Goal: Ask a question

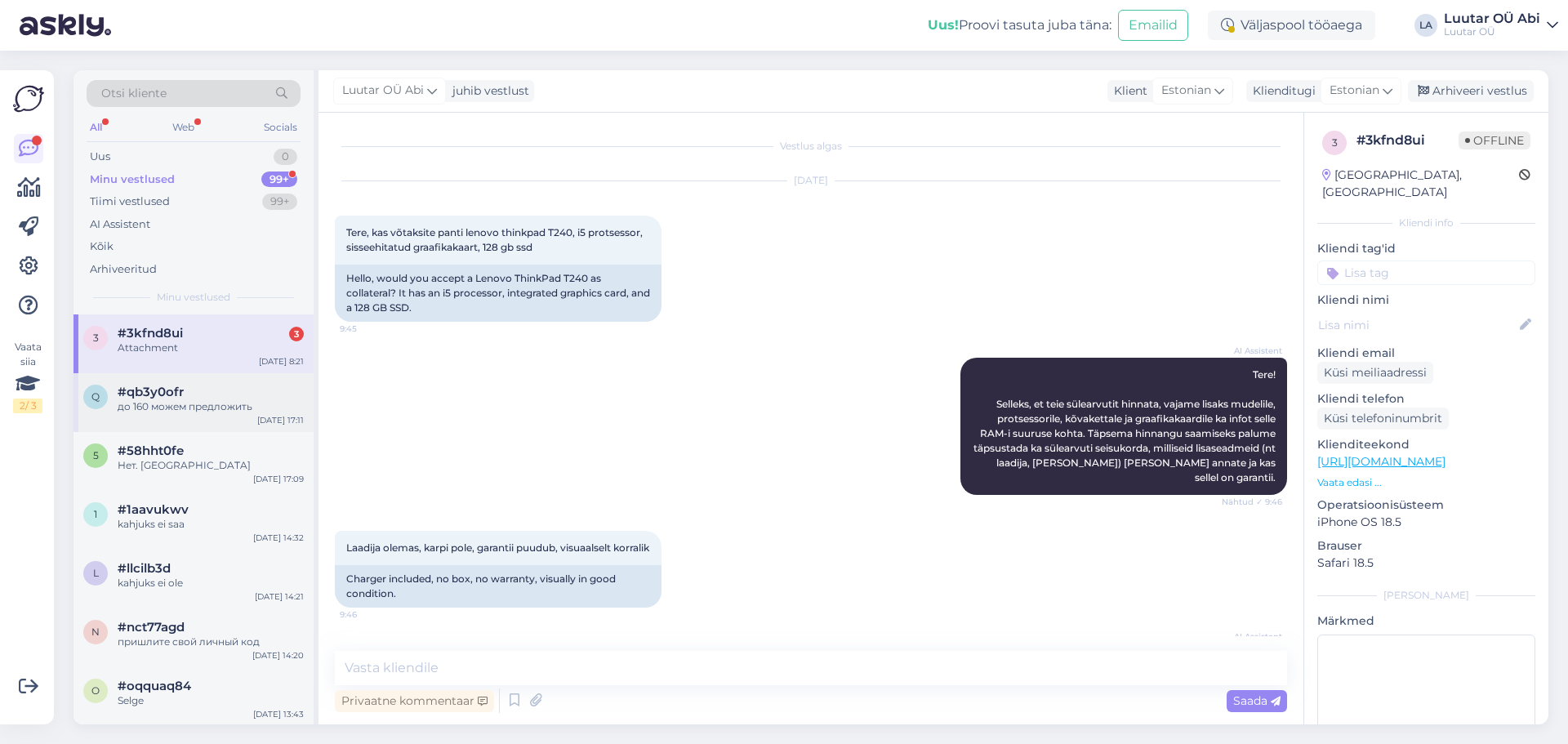
scroll to position [3994, 0]
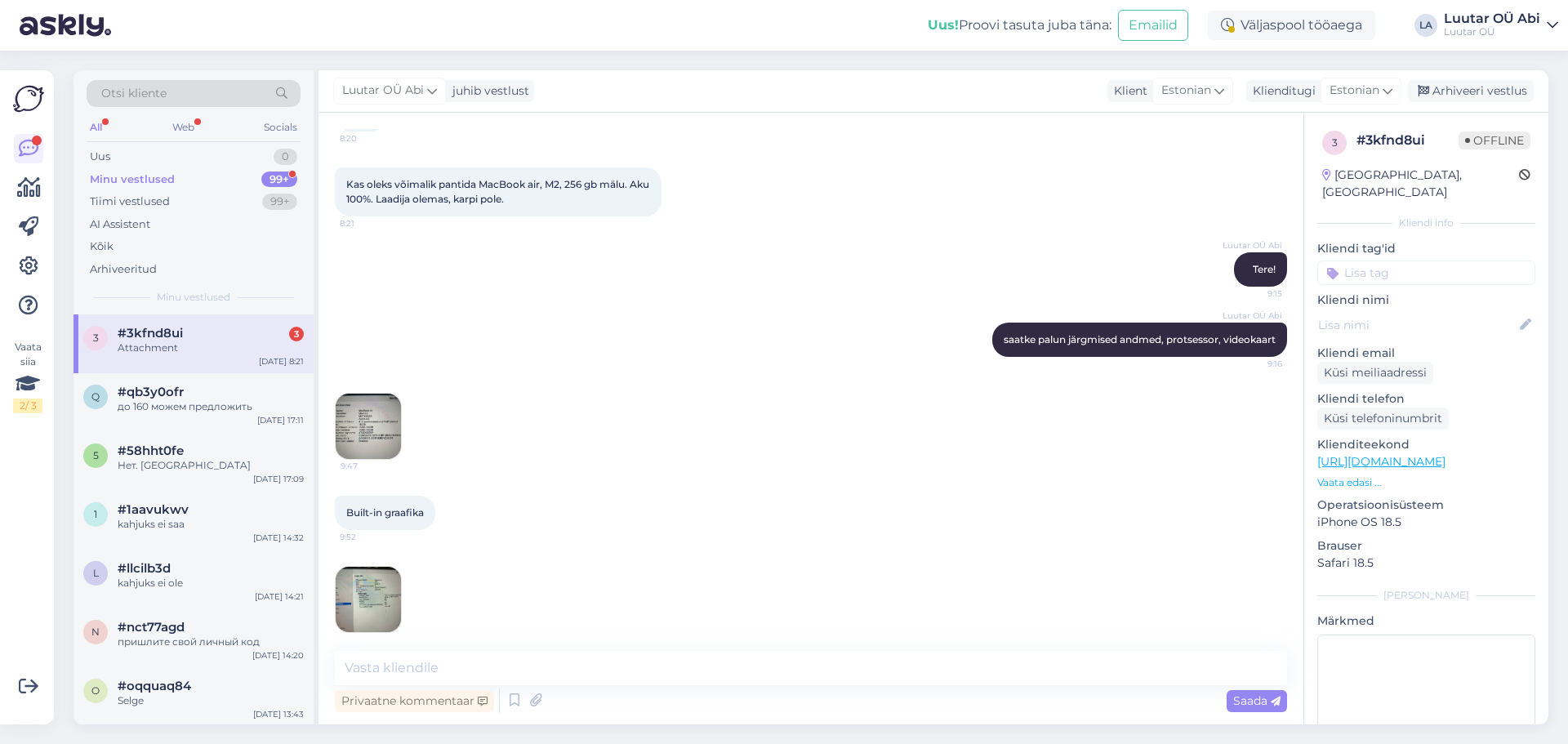
click at [588, 343] on div "Luutar OÜ Abi saatke palun järgmised andmed, protsessor, videokaart 9:16" at bounding box center [811, 340] width 952 height 70
click at [386, 400] on img at bounding box center [368, 426] width 66 height 66
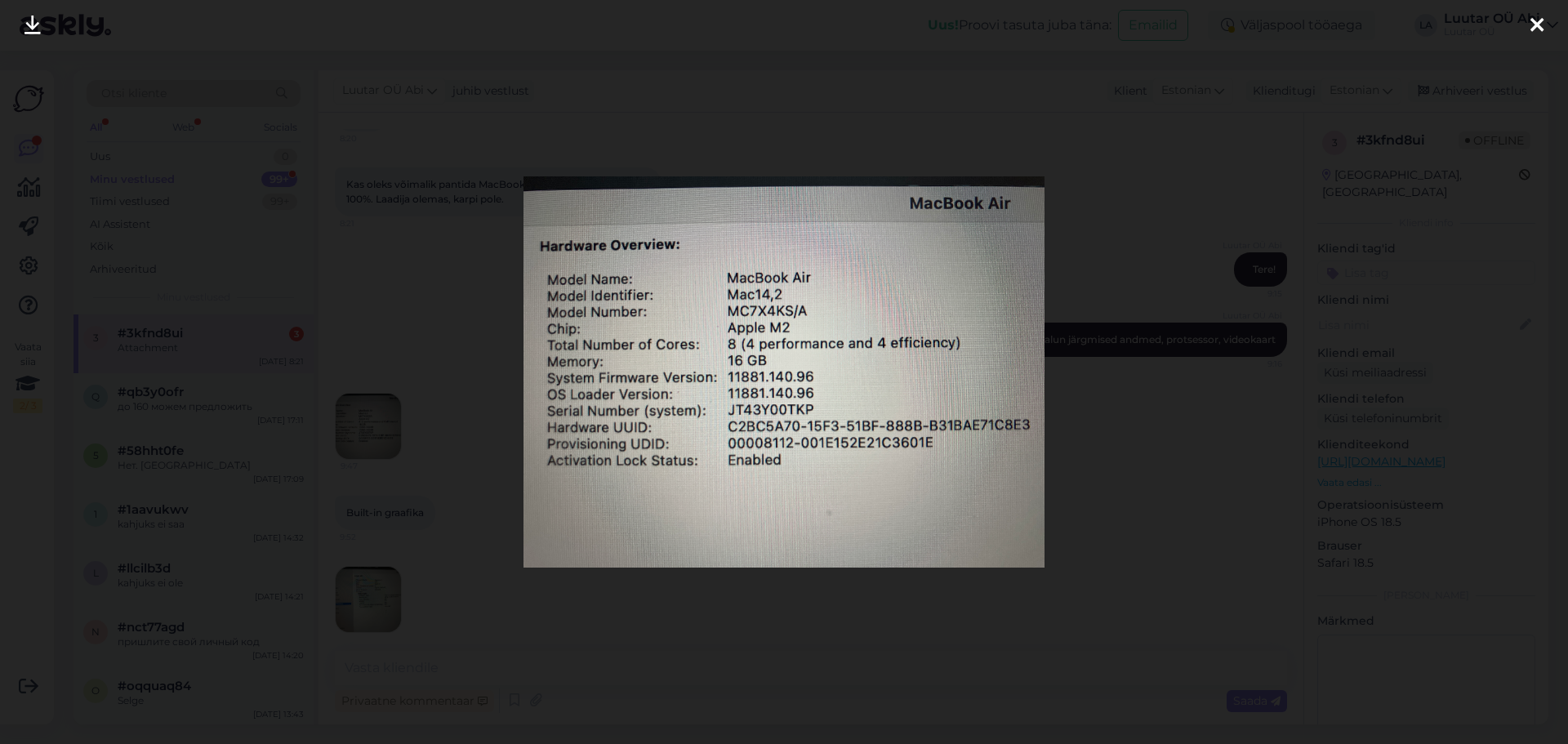
click at [35, 27] on icon at bounding box center [32, 26] width 16 height 21
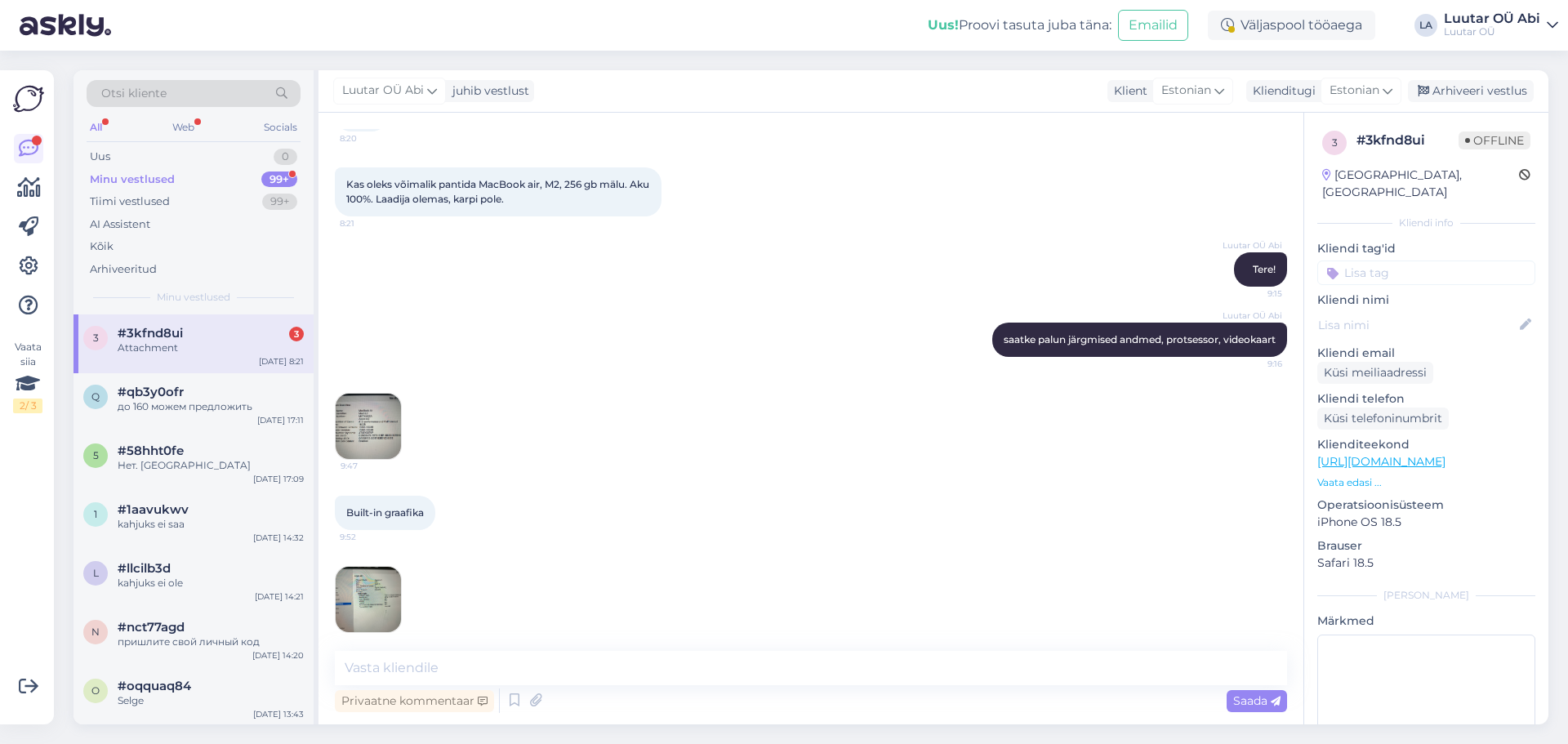
click at [387, 585] on img at bounding box center [368, 599] width 66 height 66
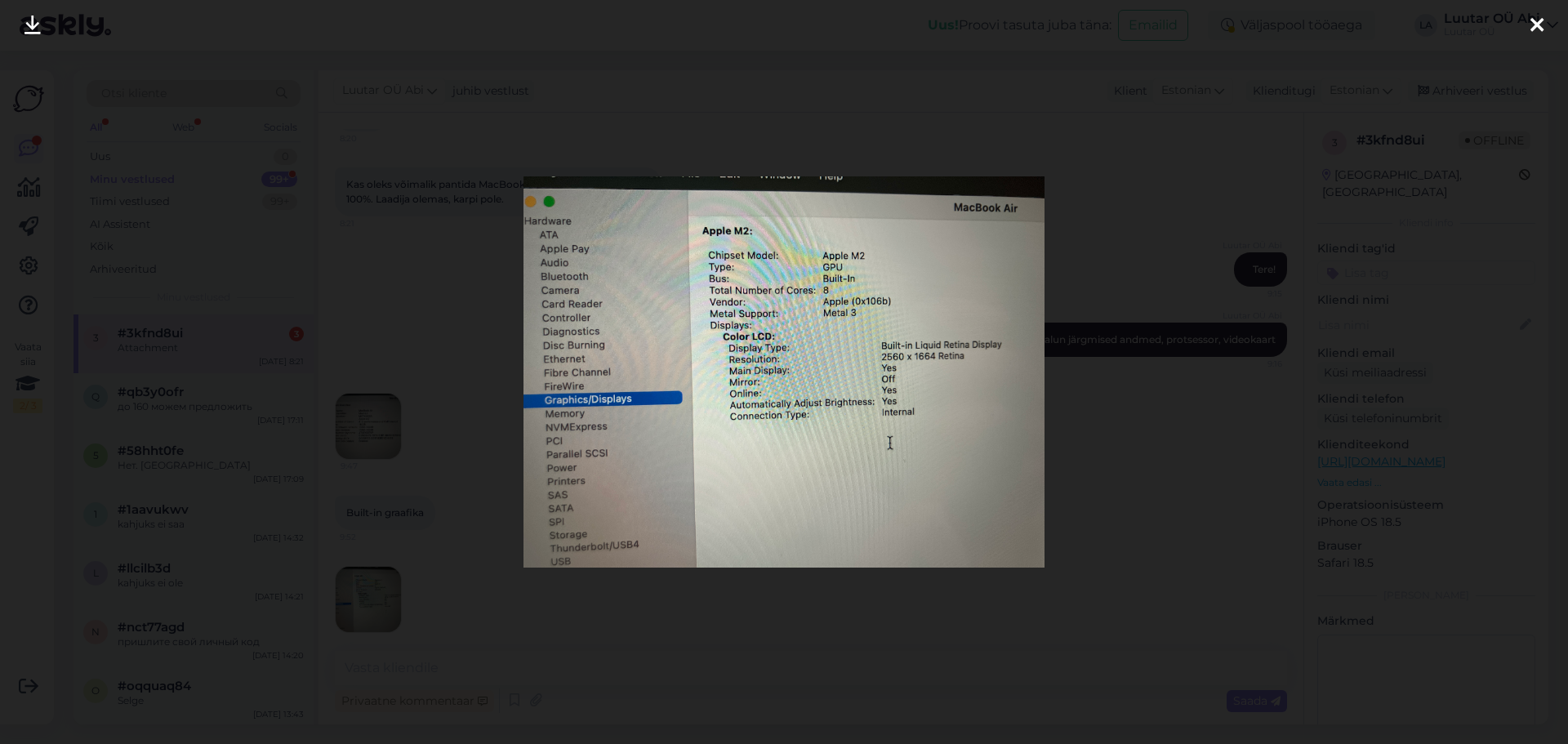
click at [41, 26] on link at bounding box center [32, 26] width 36 height 51
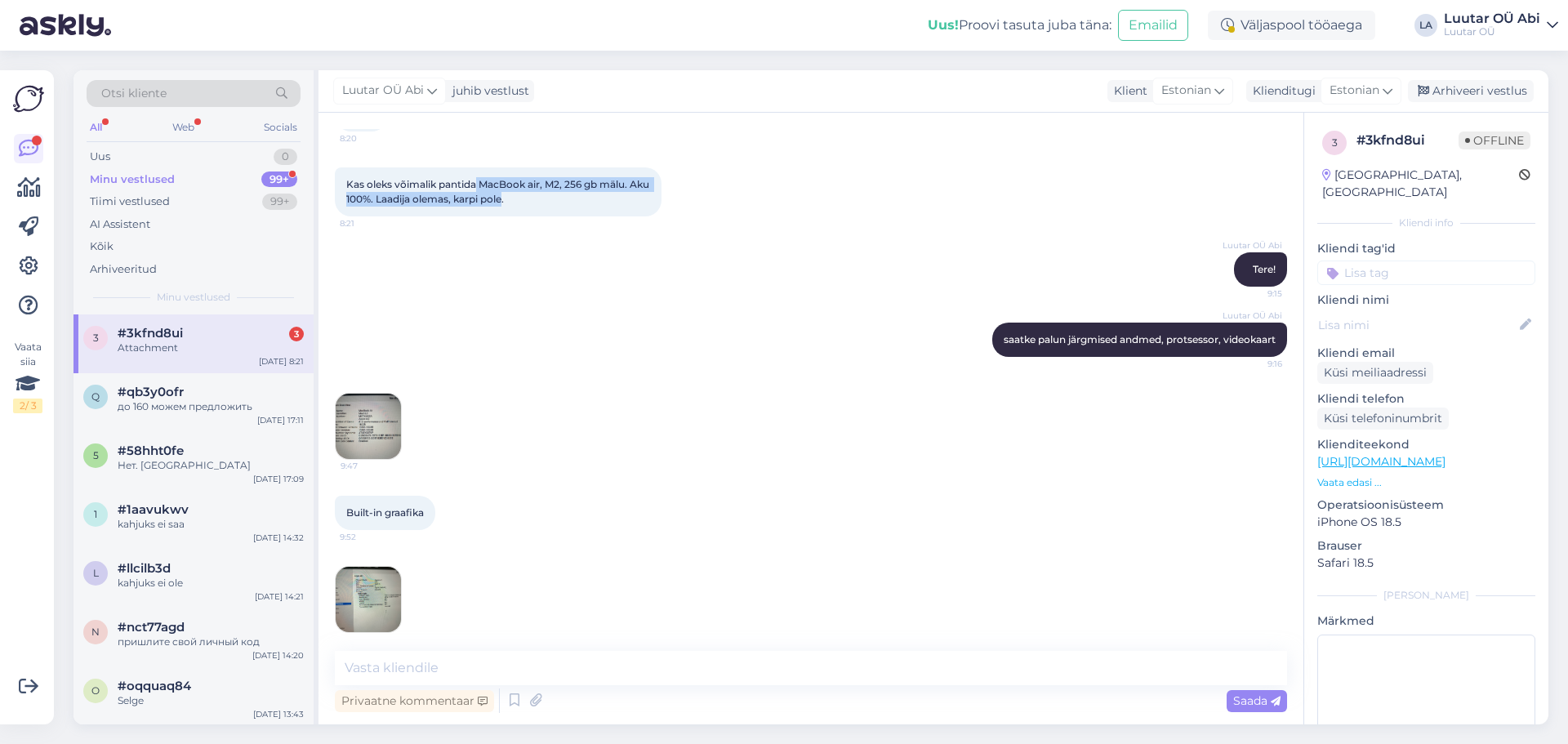
drag, startPoint x: 477, startPoint y: 161, endPoint x: 527, endPoint y: 187, distance: 56.4
click at [527, 187] on div "Kas oleks võimalik pantida MacBook air, M2, 256 gb mälu. Aku 100%. Laadija olem…" at bounding box center [498, 191] width 327 height 49
copy span "MacBook air, M2, 256 gb mälu. Aku 100%. Laadija olemas, karpi pole"
click at [565, 669] on textarea at bounding box center [811, 669] width 952 height 34
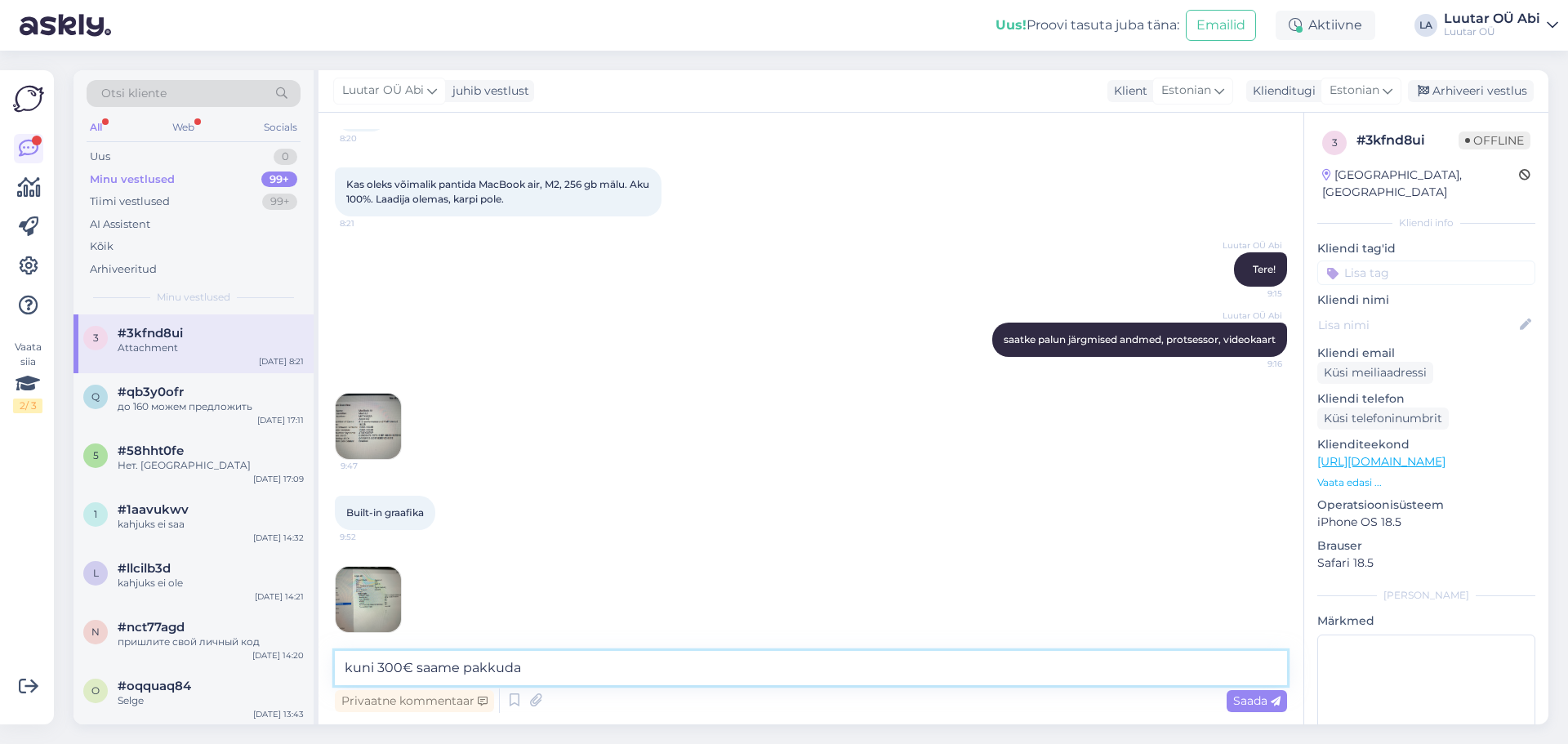
type textarea "kuni 300€ saame pakkuda"
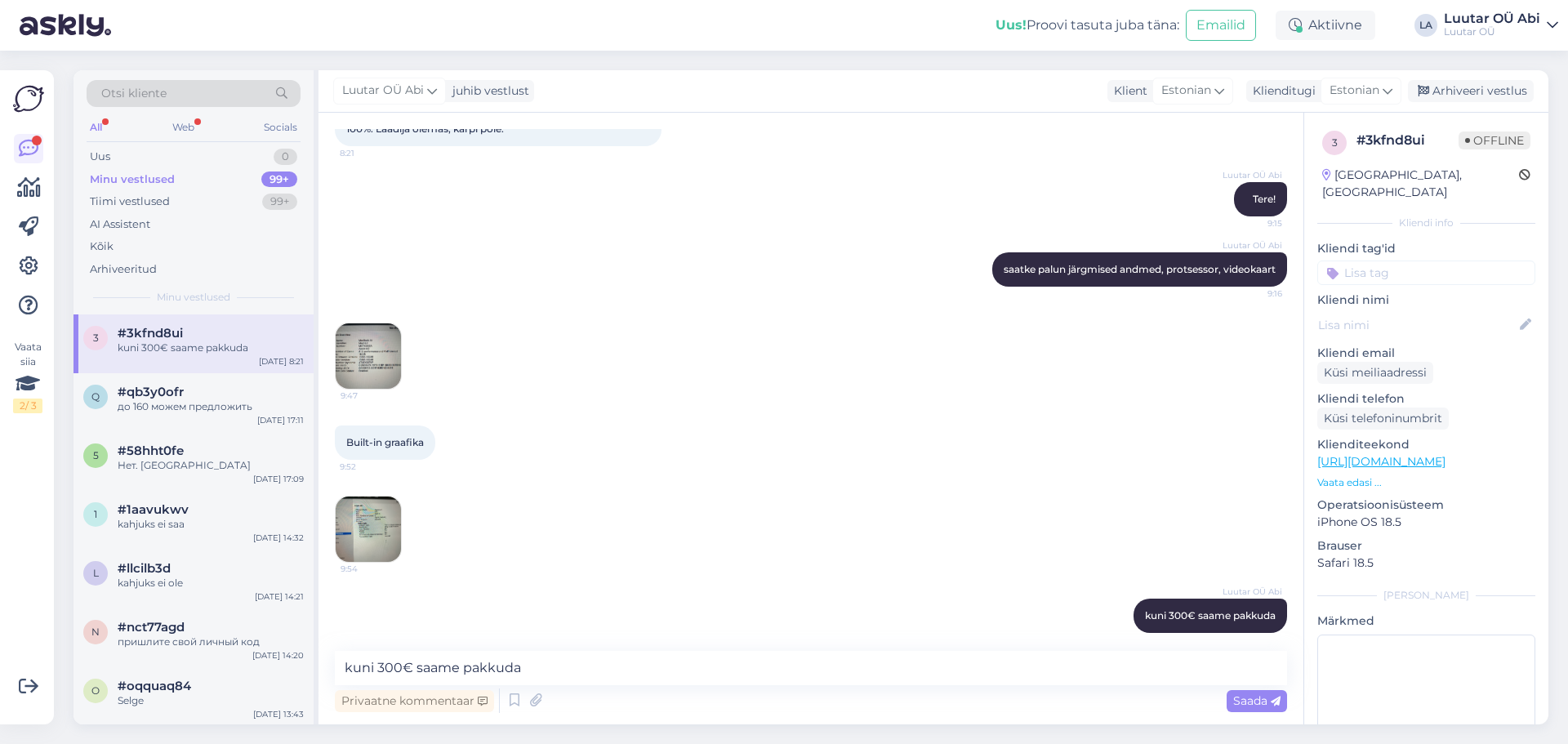
click at [95, 125] on div "All" at bounding box center [96, 128] width 19 height 21
